Goal: Task Accomplishment & Management: Manage account settings

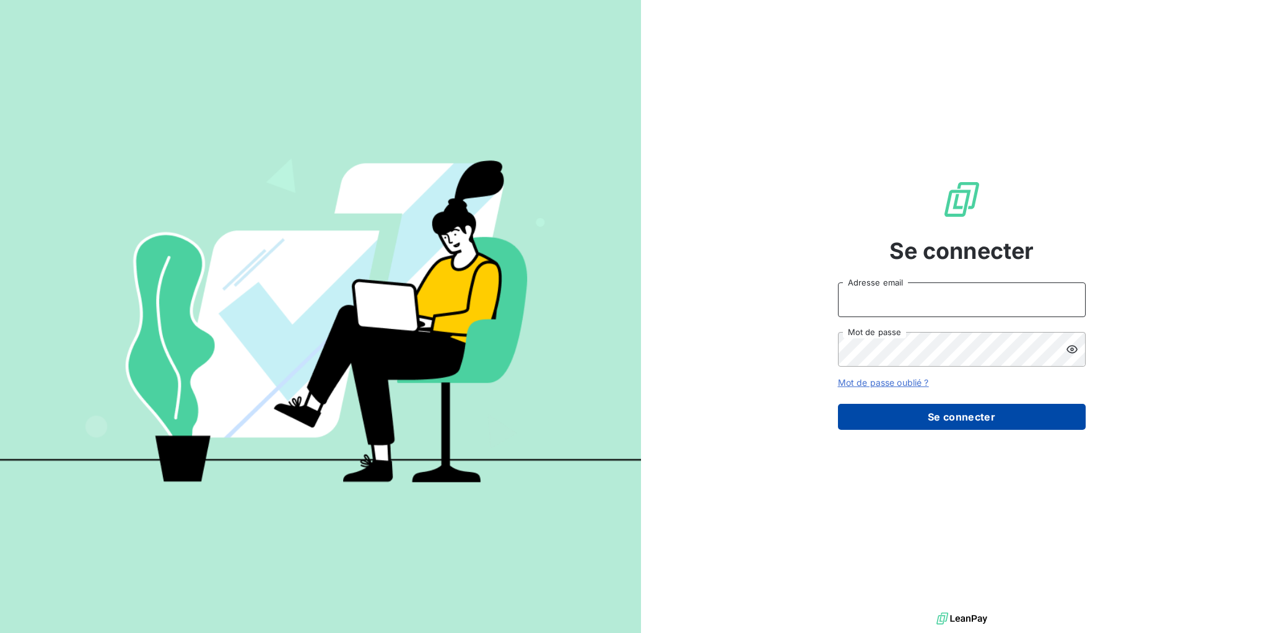
type input "[EMAIL_ADDRESS][DOMAIN_NAME]"
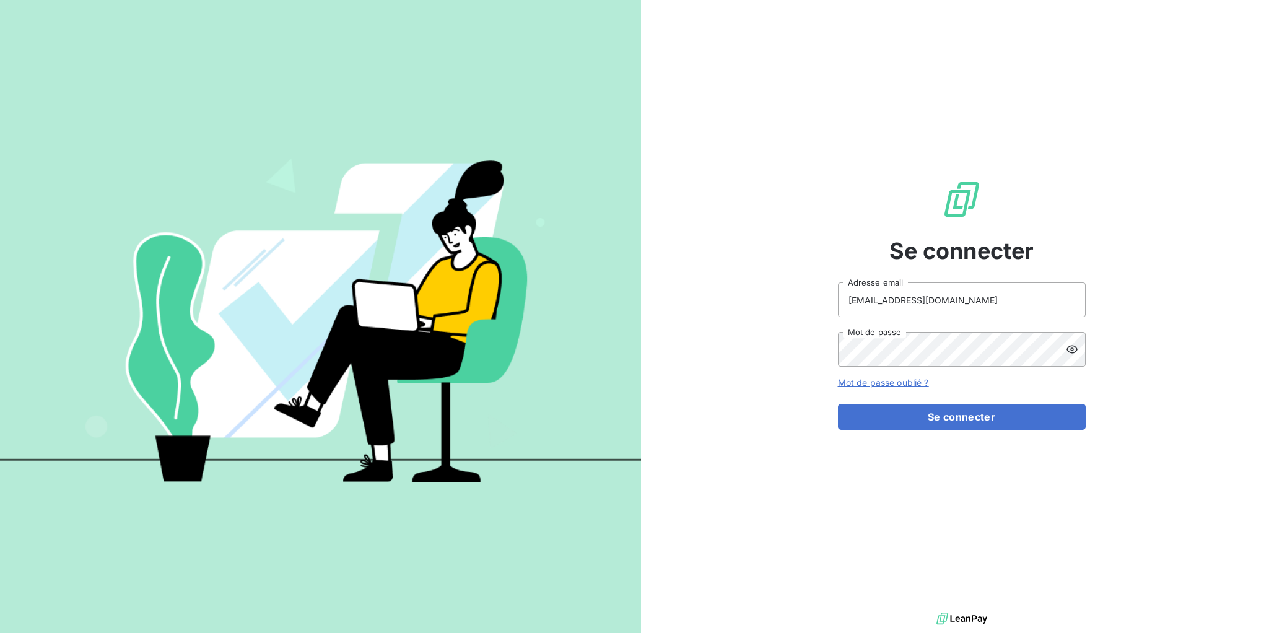
drag, startPoint x: 982, startPoint y: 418, endPoint x: 1003, endPoint y: 445, distance: 33.9
click at [982, 418] on button "Se connecter" at bounding box center [962, 417] width 248 height 26
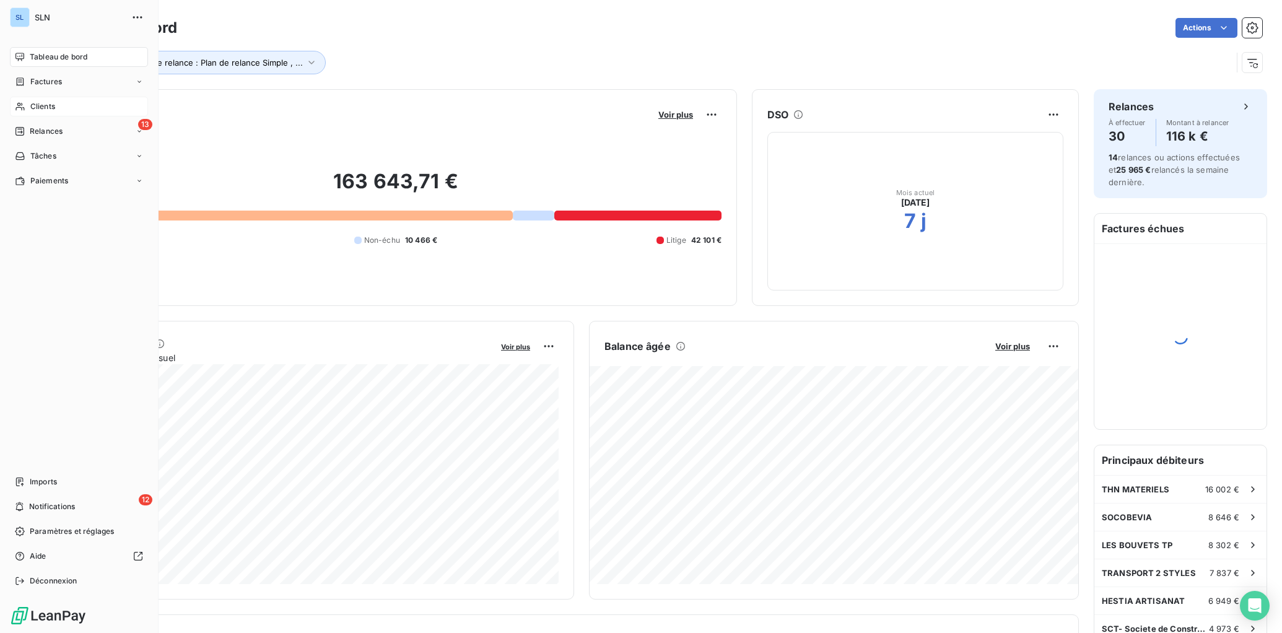
click at [37, 108] on span "Clients" at bounding box center [42, 106] width 25 height 11
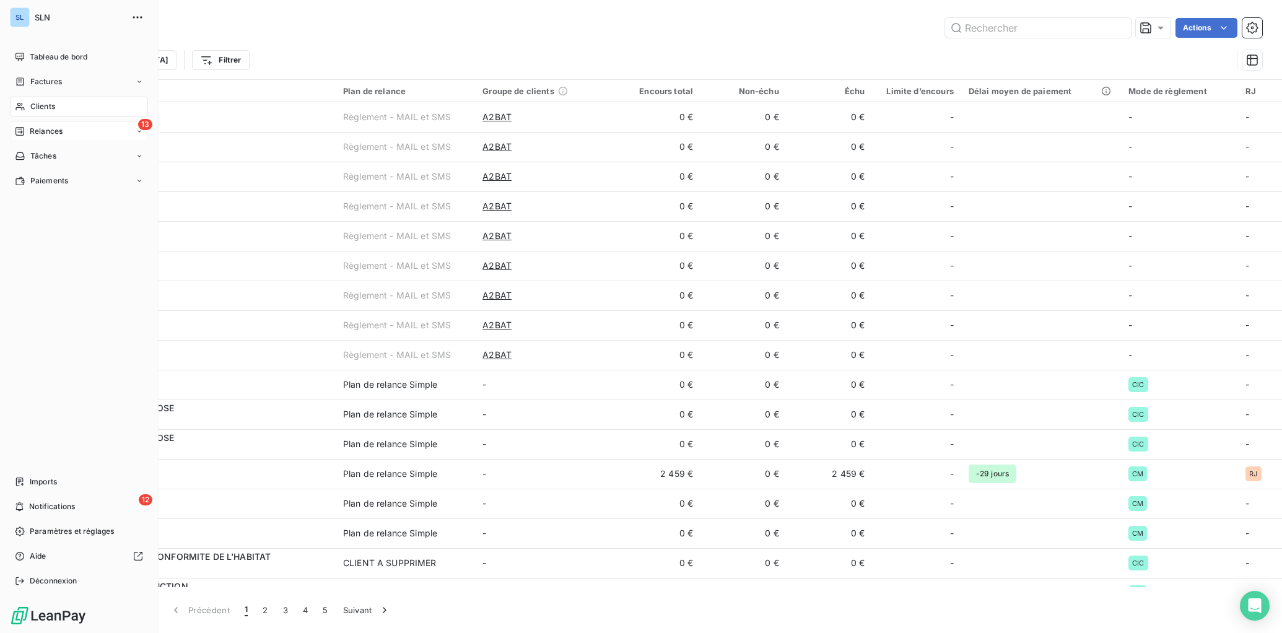
click at [52, 123] on div "13 Relances" at bounding box center [79, 131] width 138 height 20
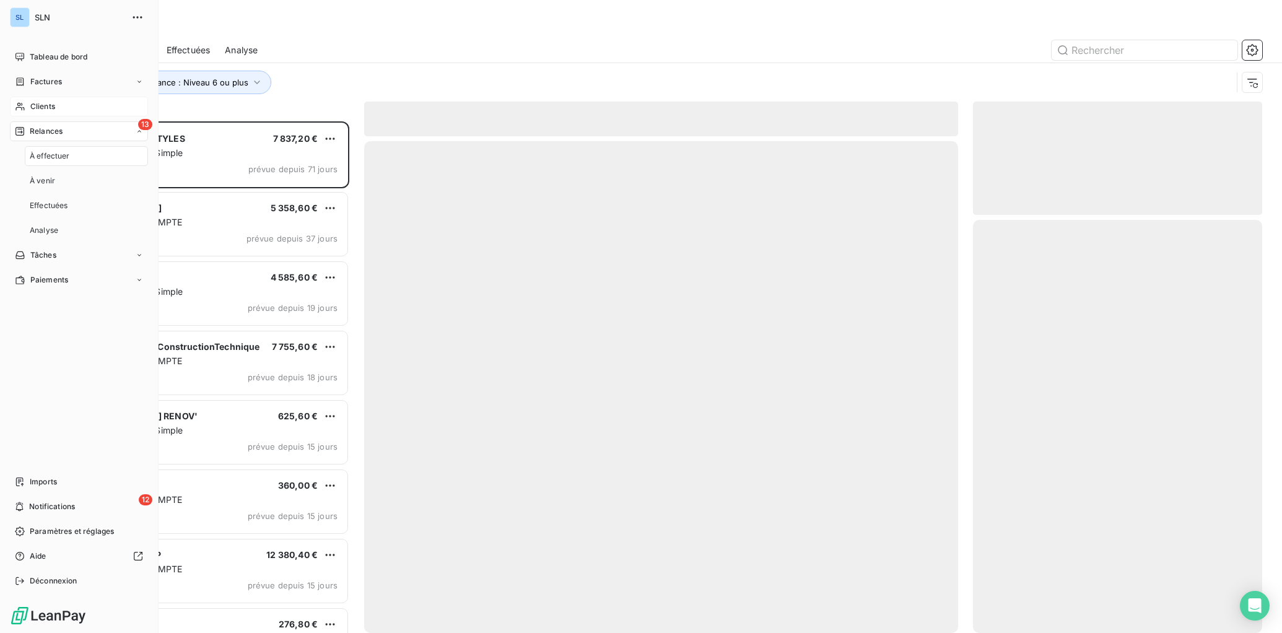
scroll to position [512, 289]
click at [49, 157] on span "À effectuer" at bounding box center [50, 155] width 40 height 11
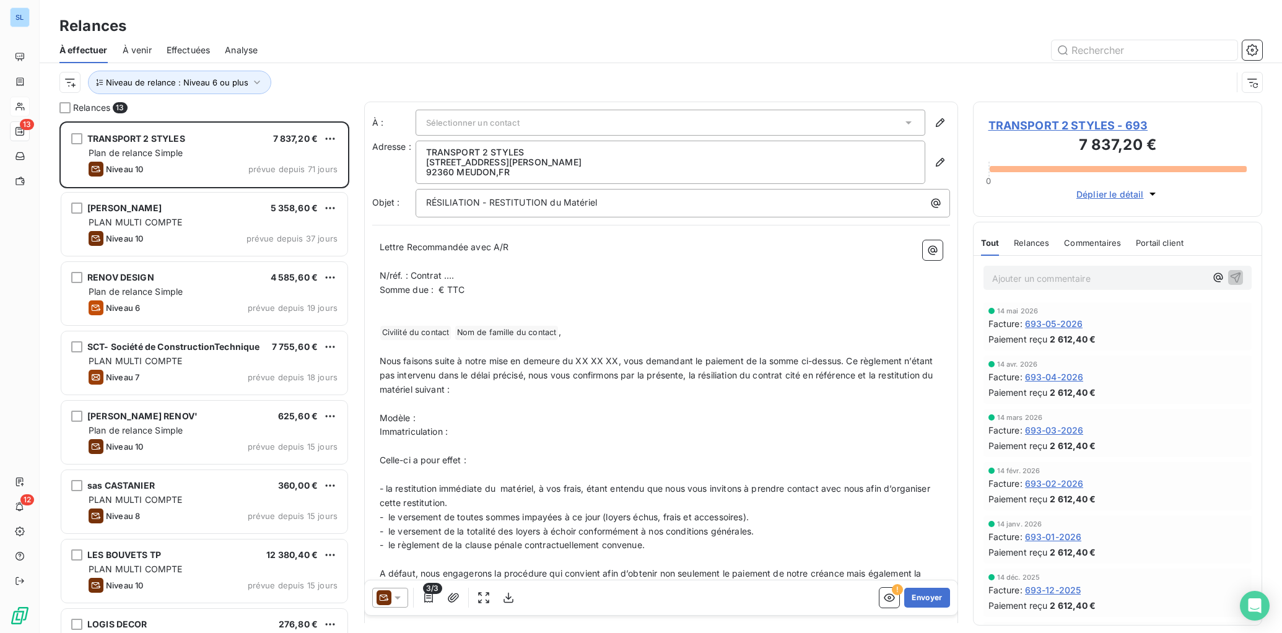
click at [206, 48] on span "Effectuées" at bounding box center [189, 50] width 44 height 12
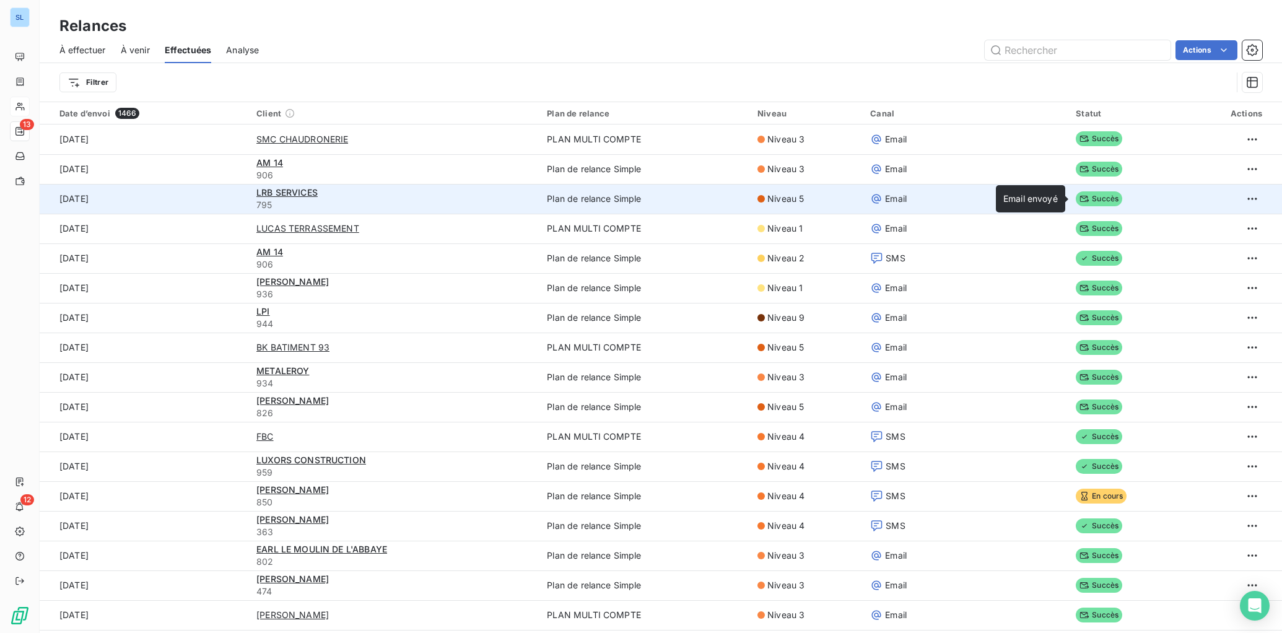
click at [1087, 197] on span "Succès" at bounding box center [1099, 198] width 46 height 15
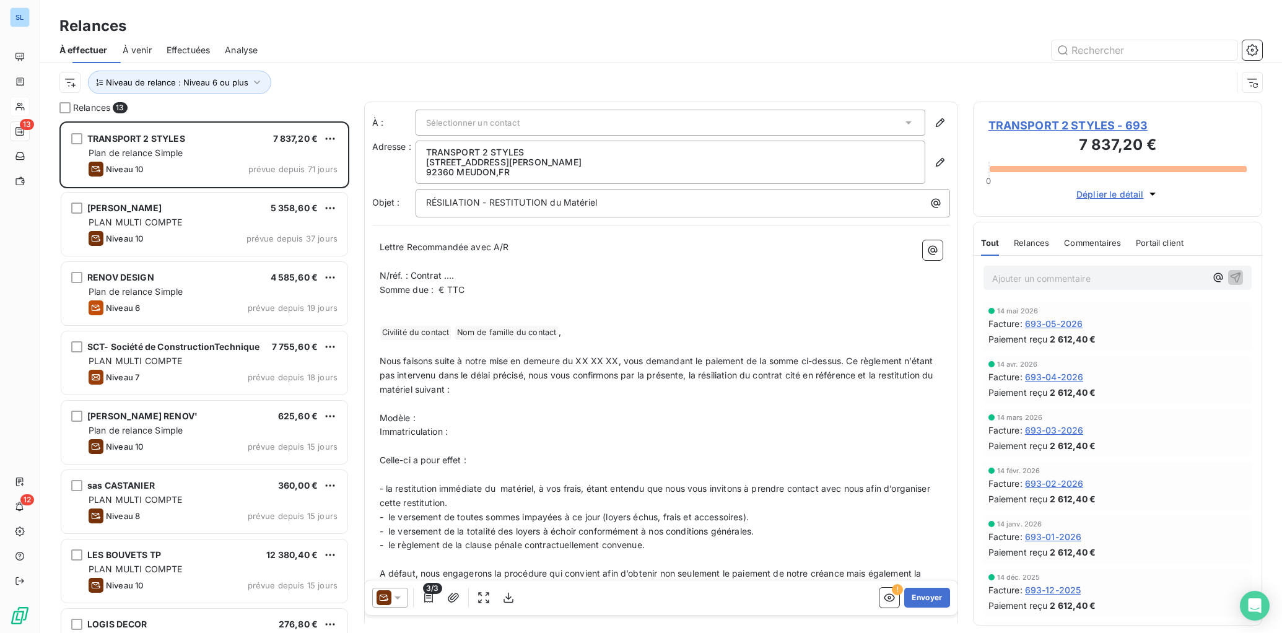
scroll to position [512, 289]
click at [1016, 239] on span "Relances" at bounding box center [1031, 243] width 35 height 10
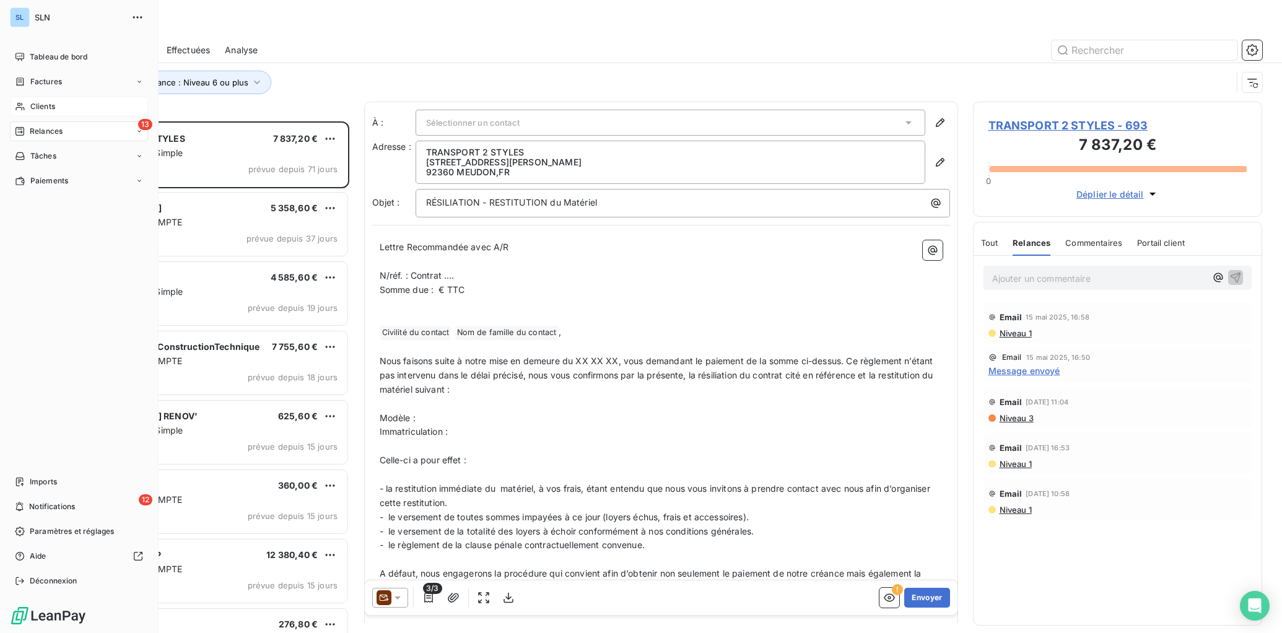
click at [43, 106] on span "Clients" at bounding box center [42, 106] width 25 height 11
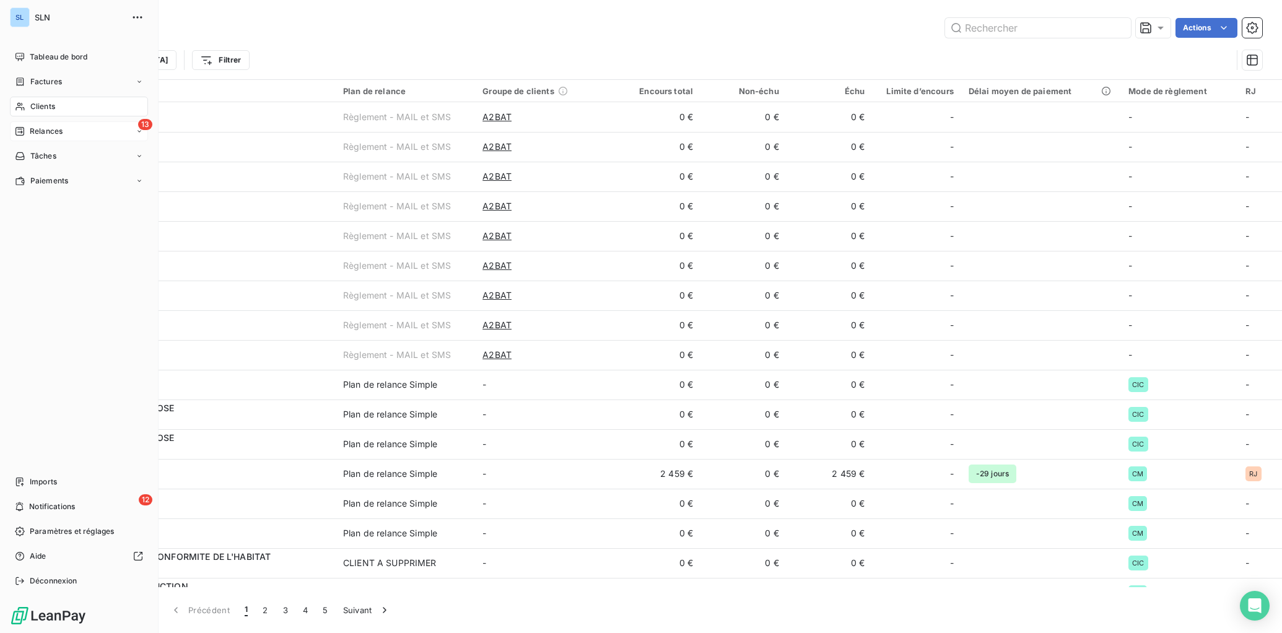
drag, startPoint x: 45, startPoint y: 129, endPoint x: 142, endPoint y: 121, distance: 97.6
click at [45, 129] on span "Relances" at bounding box center [46, 131] width 33 height 11
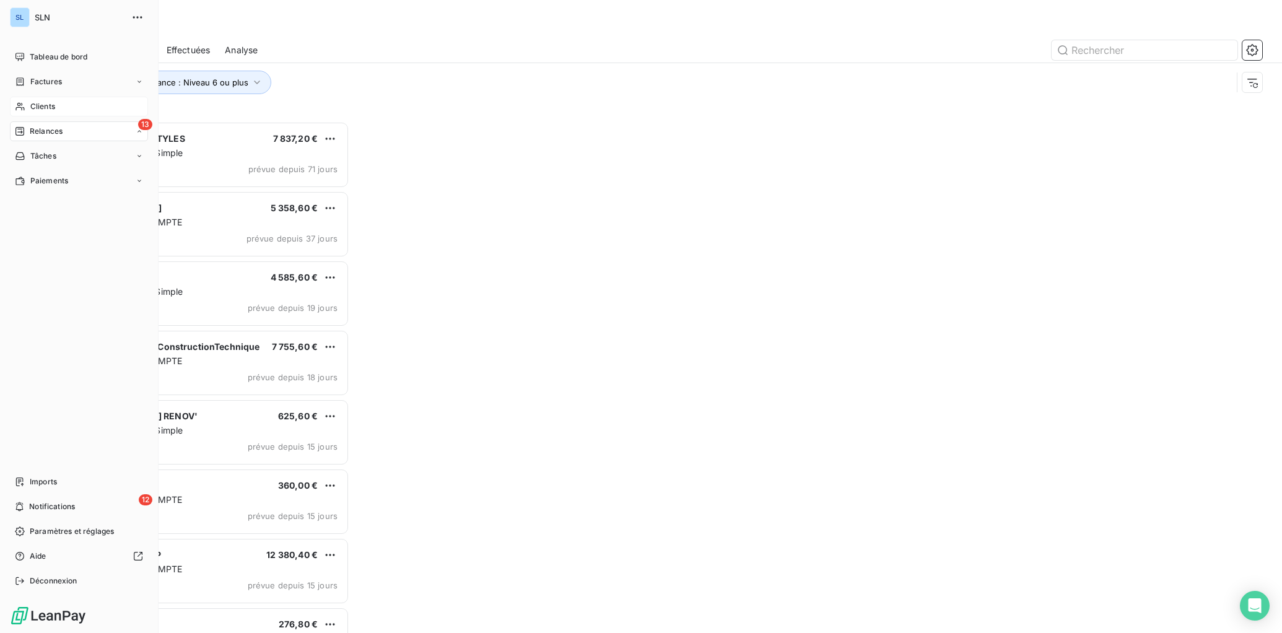
scroll to position [512, 289]
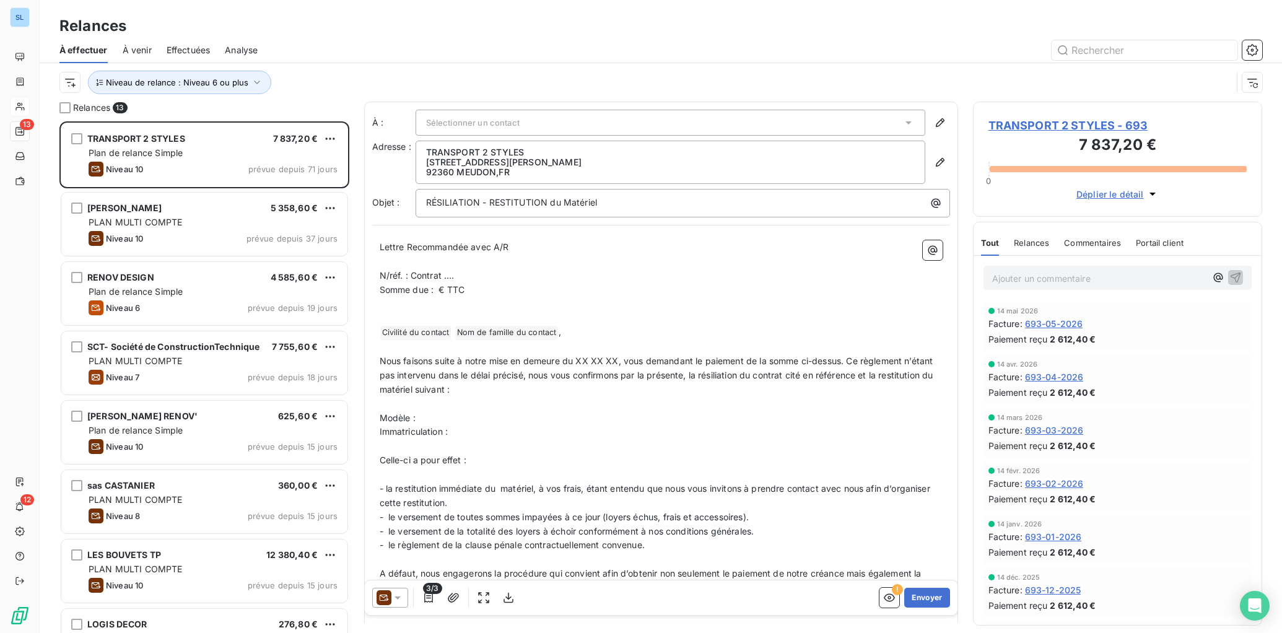
click at [198, 48] on span "Effectuées" at bounding box center [189, 50] width 44 height 12
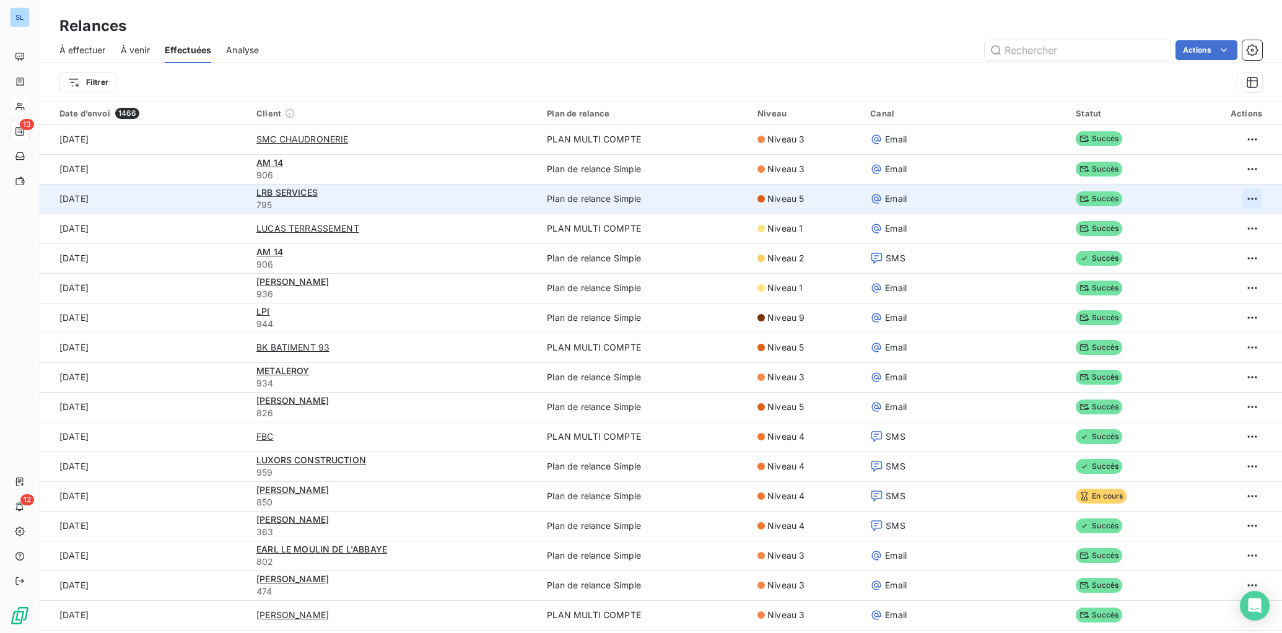
click at [1249, 199] on html "SL 13 12 Relances À effectuer À venir Effectuées Analyse Actions Filtrer Date d…" at bounding box center [641, 316] width 1282 height 633
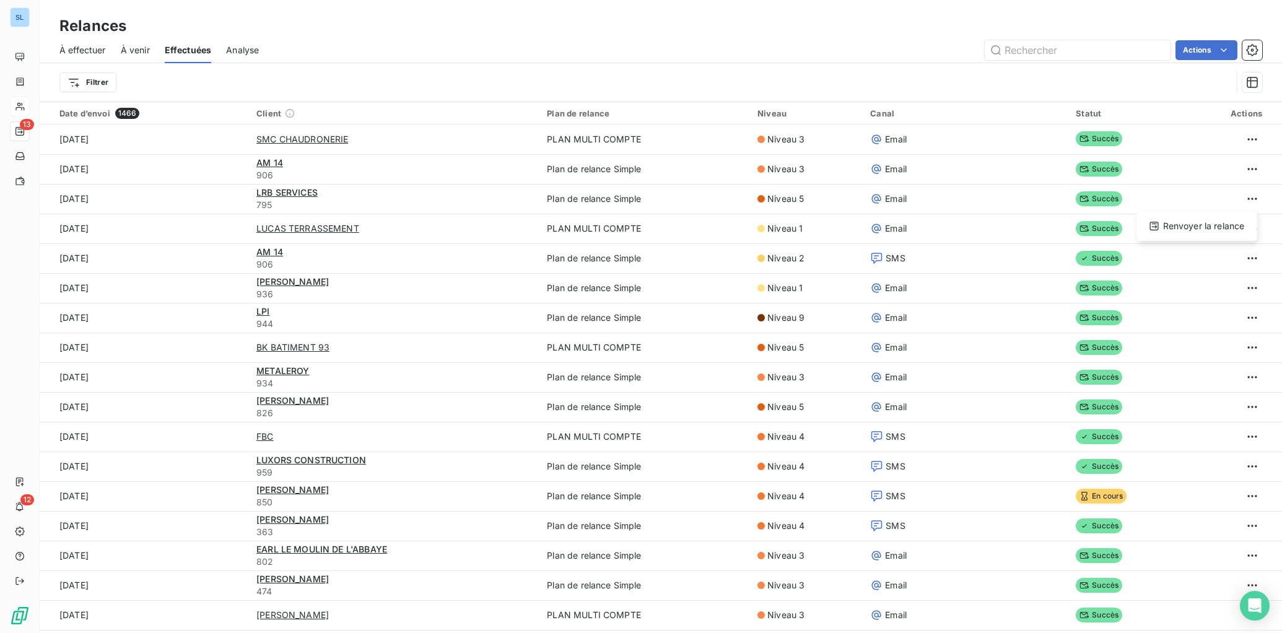
click at [1097, 197] on html "SL 13 12 Relances À effectuer À venir Effectuées Analyse Actions Filtrer Date d…" at bounding box center [641, 316] width 1282 height 633
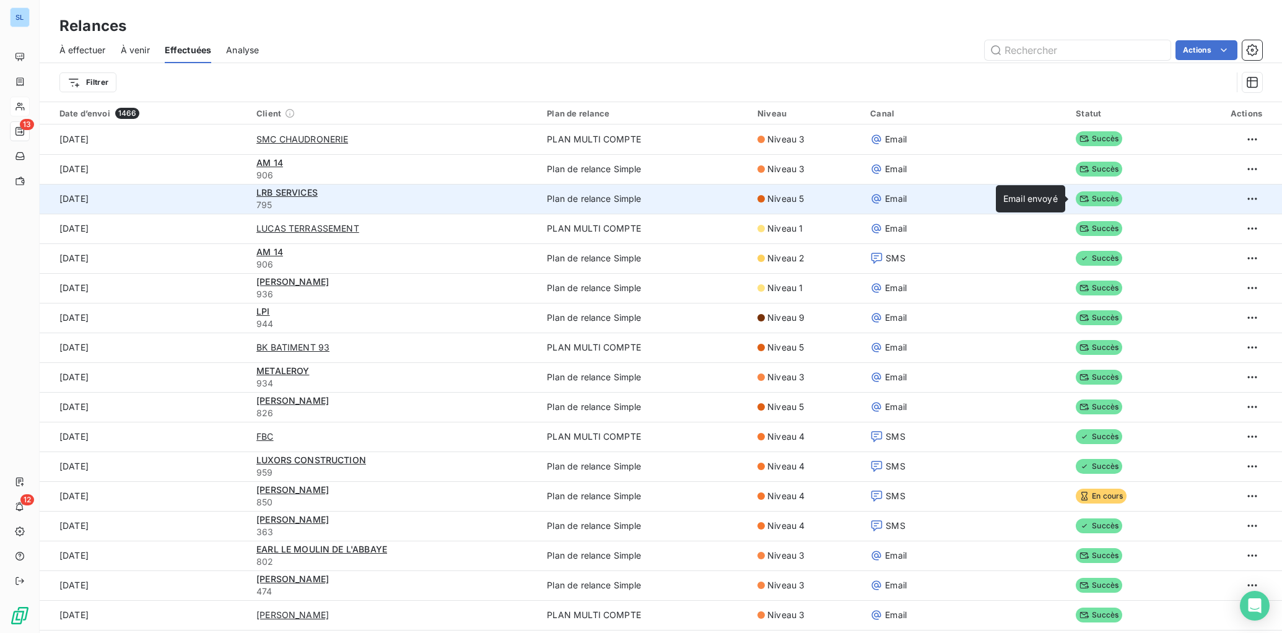
click at [1097, 197] on span "Succès" at bounding box center [1099, 198] width 46 height 15
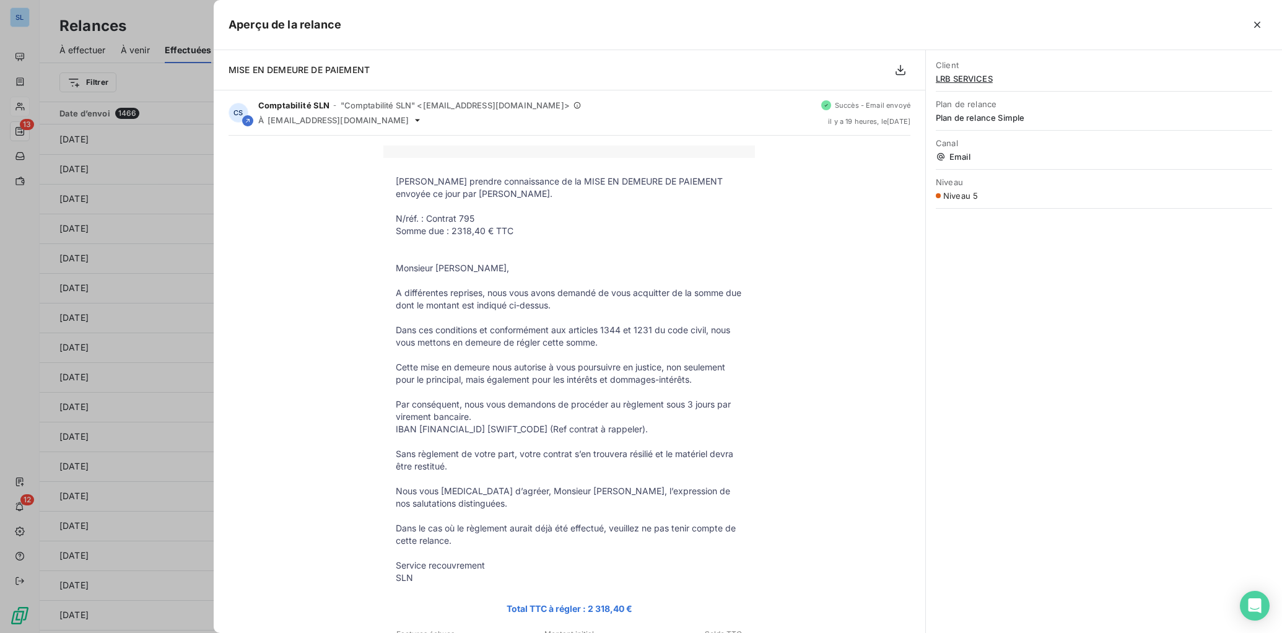
drag, startPoint x: 901, startPoint y: 69, endPoint x: 900, endPoint y: 87, distance: 18.0
click at [900, 69] on icon "button" at bounding box center [900, 70] width 12 height 12
click at [899, 72] on icon "button" at bounding box center [900, 70] width 12 height 12
click at [1258, 26] on icon "button" at bounding box center [1257, 25] width 6 height 6
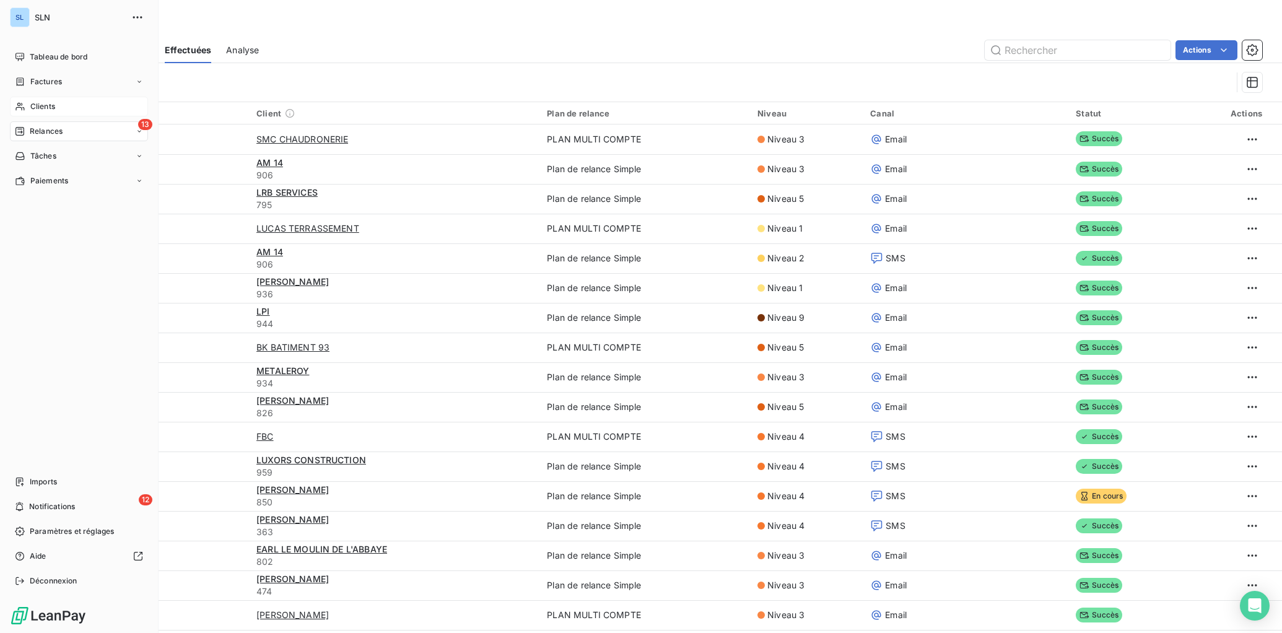
drag, startPoint x: 28, startPoint y: 105, endPoint x: 390, endPoint y: 151, distance: 365.2
click at [28, 105] on div "Clients" at bounding box center [79, 107] width 138 height 20
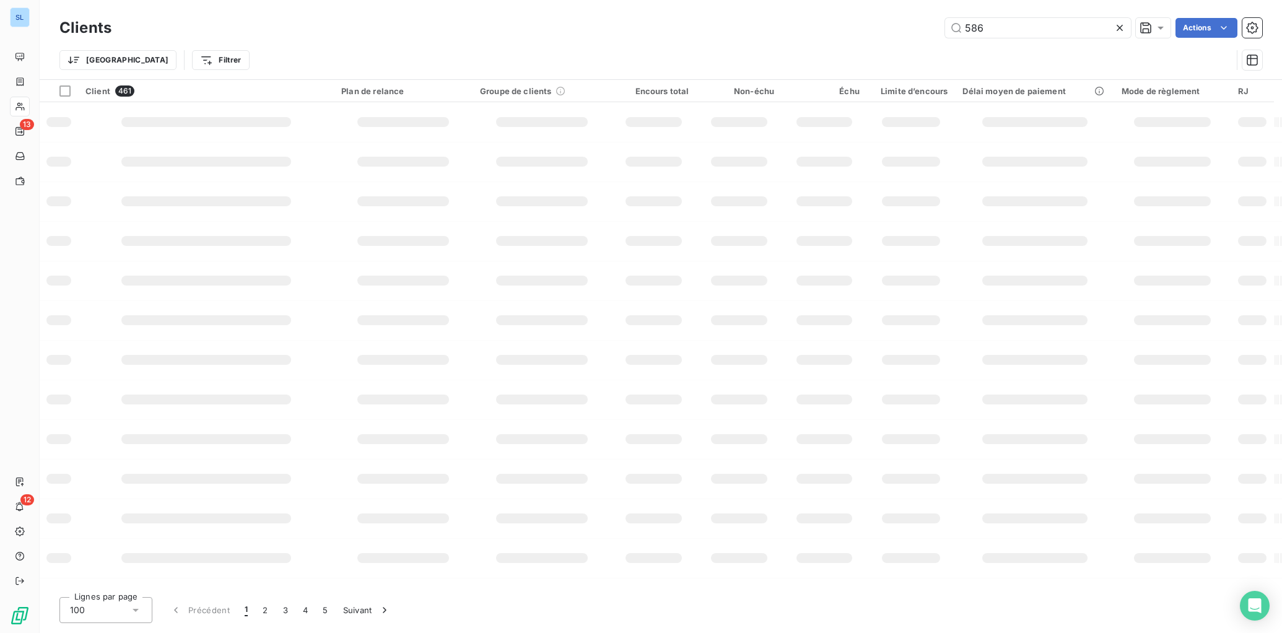
type input "586"
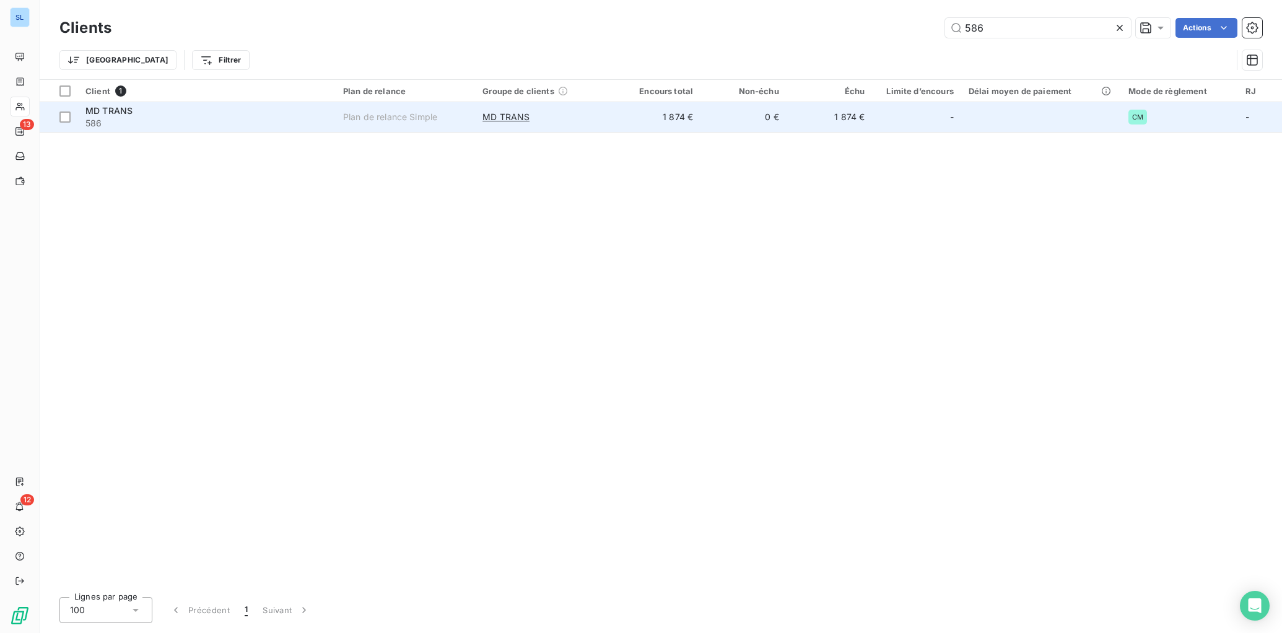
click at [138, 118] on span "586" at bounding box center [206, 123] width 243 height 12
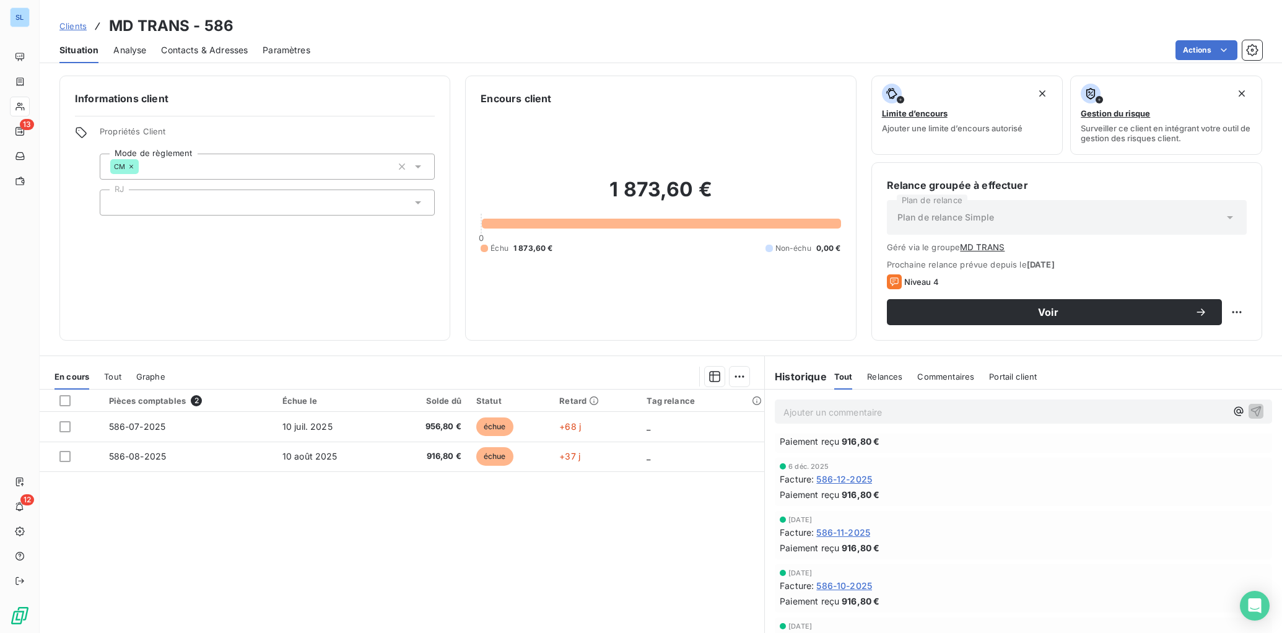
scroll to position [458, 0]
click at [845, 585] on span "586-09-2025" at bounding box center [845, 585] width 58 height 13
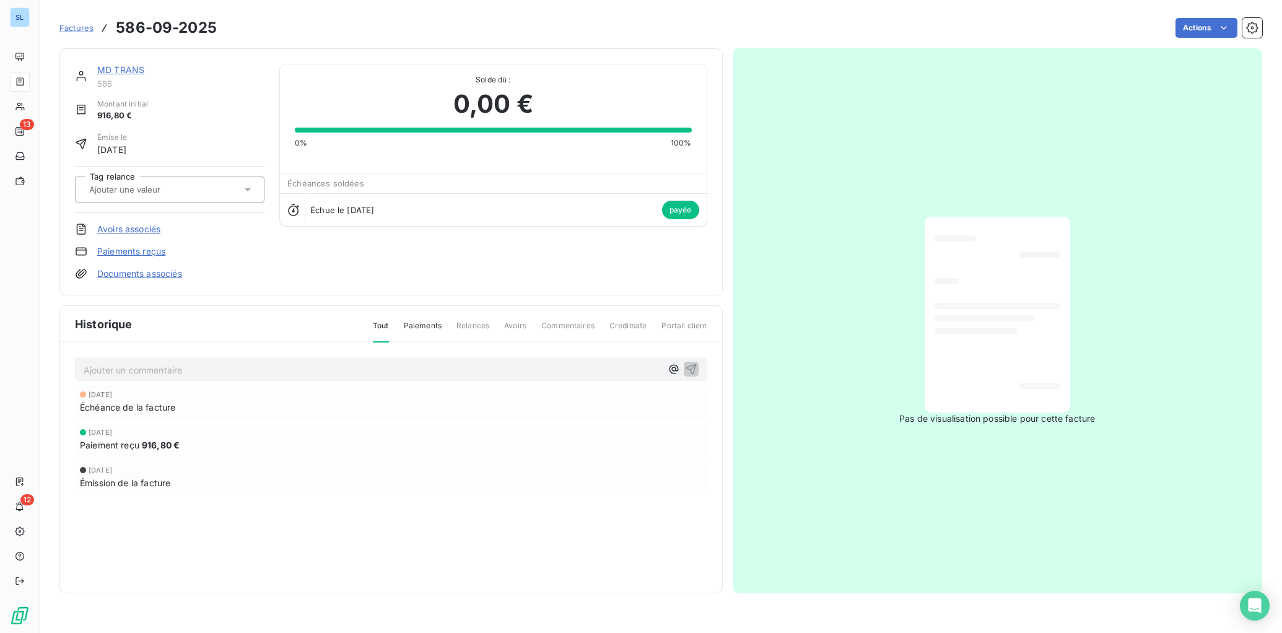
click at [155, 252] on link "Paiements reçus" at bounding box center [131, 251] width 68 height 12
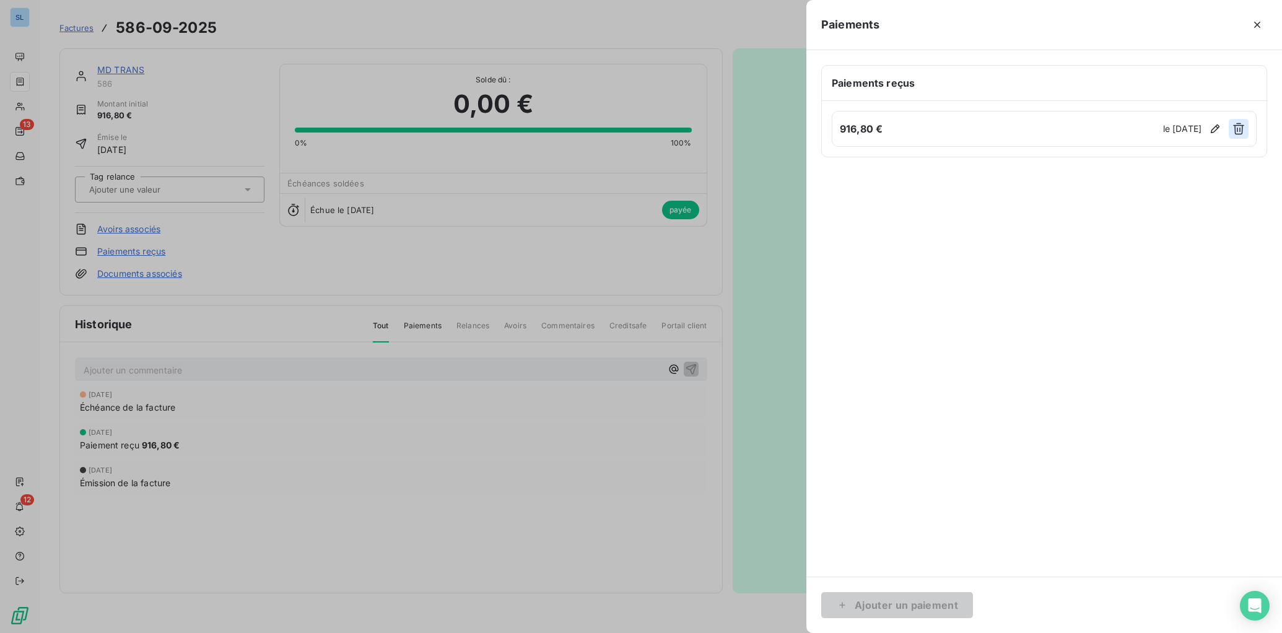
click at [1237, 125] on icon "button" at bounding box center [1238, 129] width 11 height 12
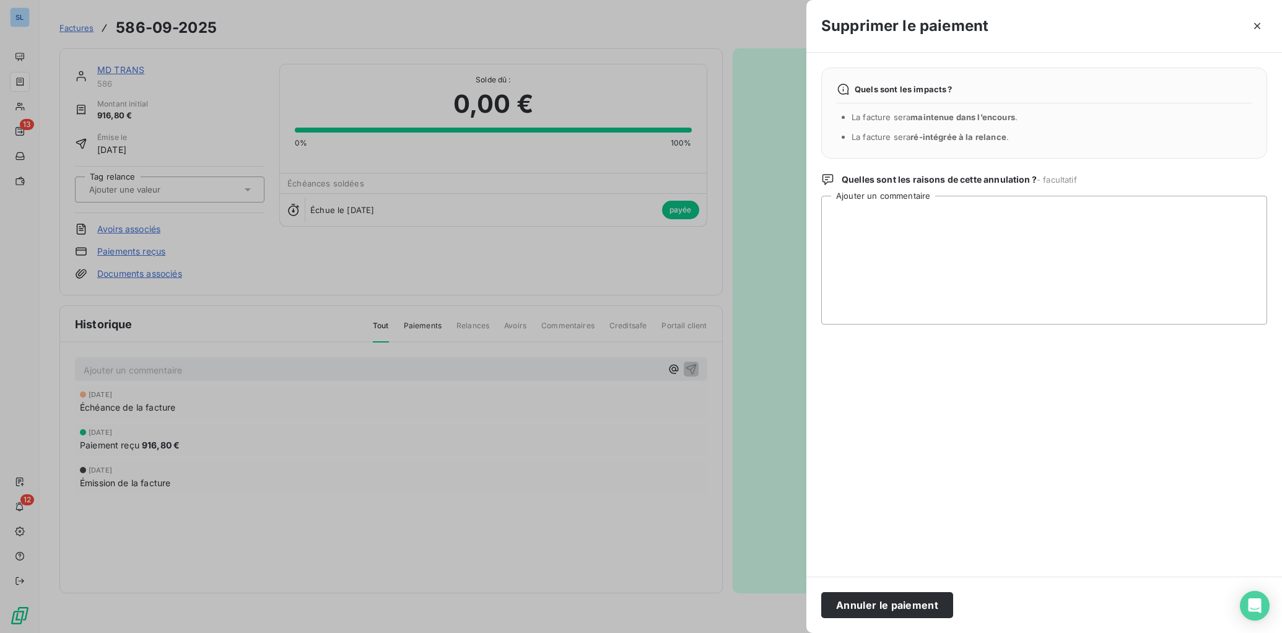
drag, startPoint x: 853, startPoint y: 612, endPoint x: 793, endPoint y: 614, distance: 60.1
click at [853, 612] on button "Annuler le paiement" at bounding box center [887, 605] width 132 height 26
